Goal: Check status: Check status

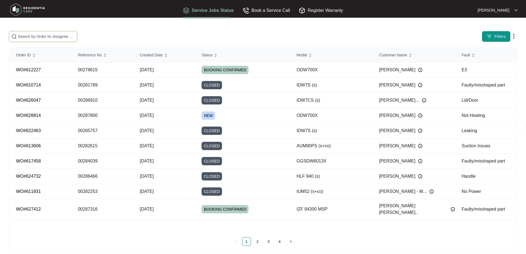
click at [75, 36] on input "text" at bounding box center [46, 36] width 57 height 6
paste input "00287316"
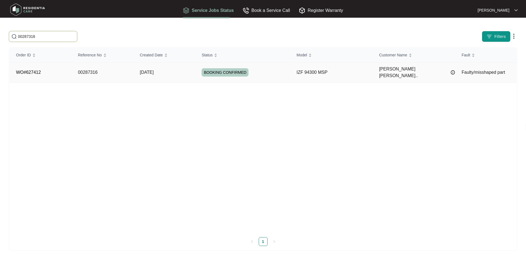
type input "00287316"
click at [167, 74] on td "[DATE]" at bounding box center [164, 72] width 62 height 20
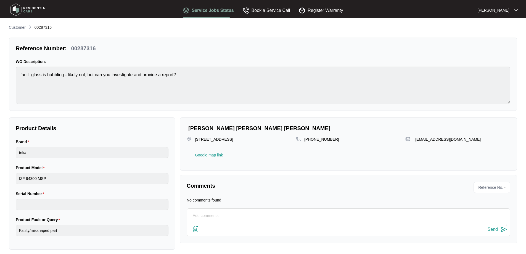
scroll to position [4, 0]
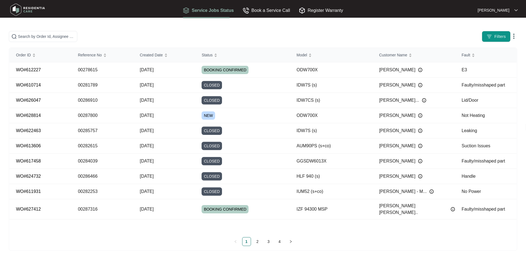
click at [77, 33] on span at bounding box center [43, 36] width 68 height 11
paste input "00274517"
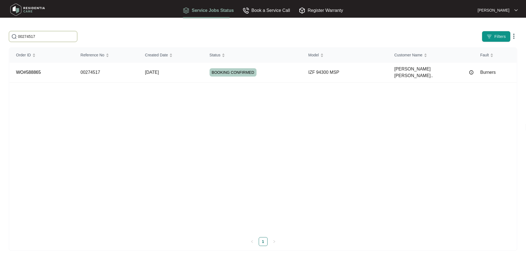
type input "00274517"
